Goal: Navigation & Orientation: Understand site structure

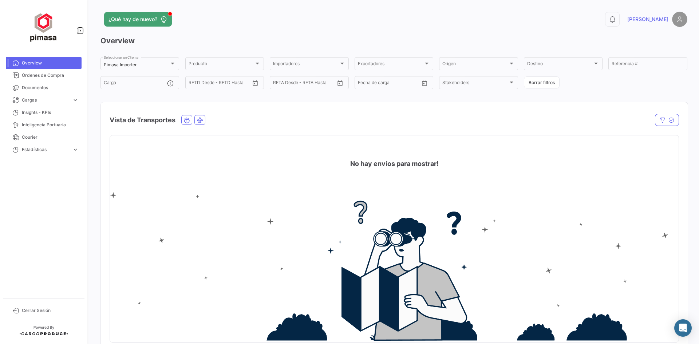
scroll to position [131, 0]
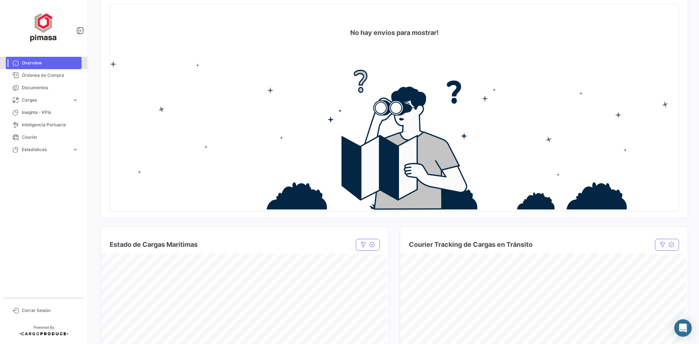
click at [27, 64] on span "Overview" at bounding box center [50, 63] width 57 height 7
click at [28, 73] on span "Órdenes de Compra" at bounding box center [50, 75] width 57 height 7
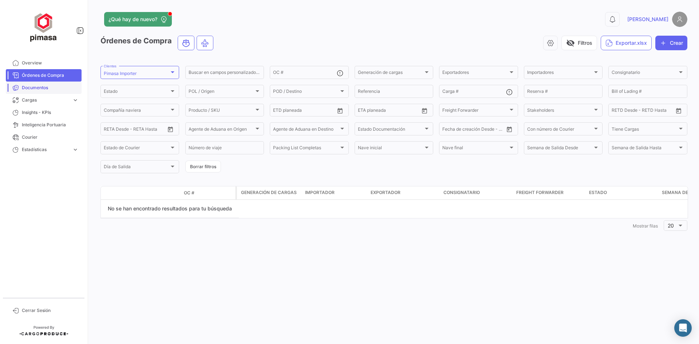
click at [25, 87] on span "Documentos" at bounding box center [50, 87] width 57 height 7
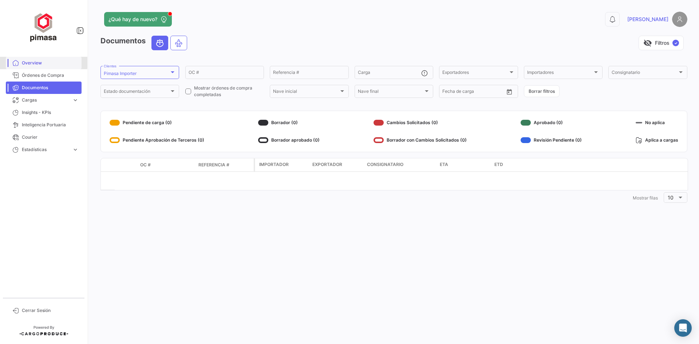
click at [26, 61] on span "Overview" at bounding box center [50, 63] width 57 height 7
